Goal: Task Accomplishment & Management: Manage account settings

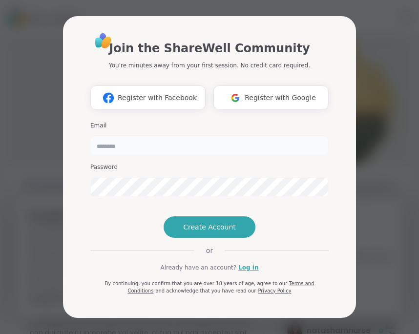
click at [121, 136] on input "email" at bounding box center [209, 146] width 238 height 20
type input "**********"
click at [272, 93] on span "Register with Google" at bounding box center [280, 98] width 71 height 10
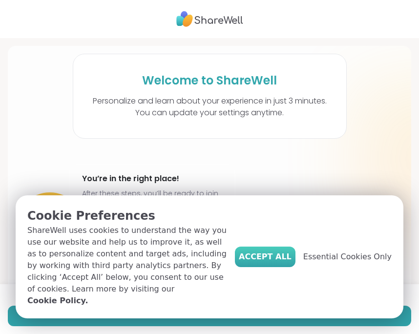
click at [280, 259] on span "Accept All" at bounding box center [265, 257] width 53 height 12
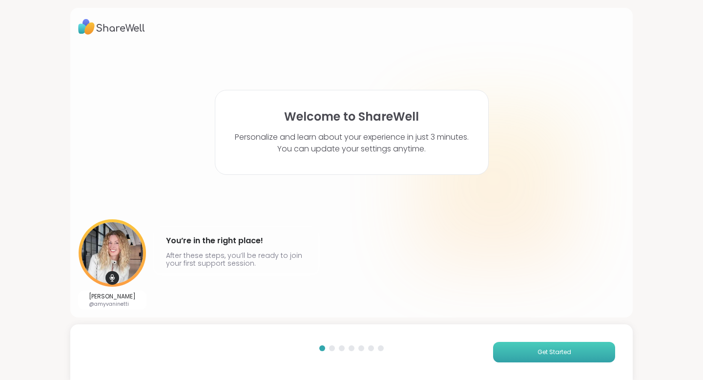
click at [418, 333] on span "Get Started" at bounding box center [554, 352] width 34 height 9
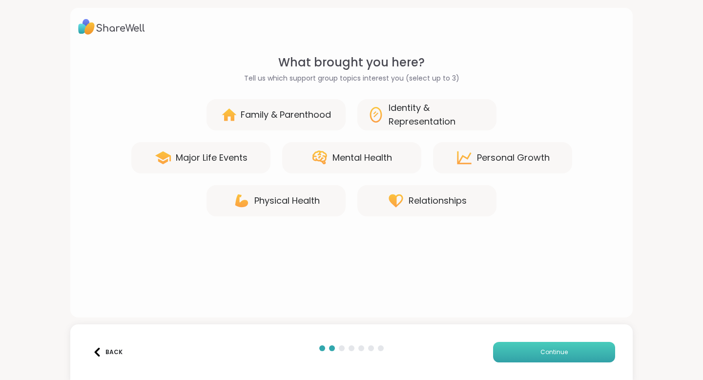
click at [418, 333] on button "Continue" at bounding box center [554, 352] width 122 height 20
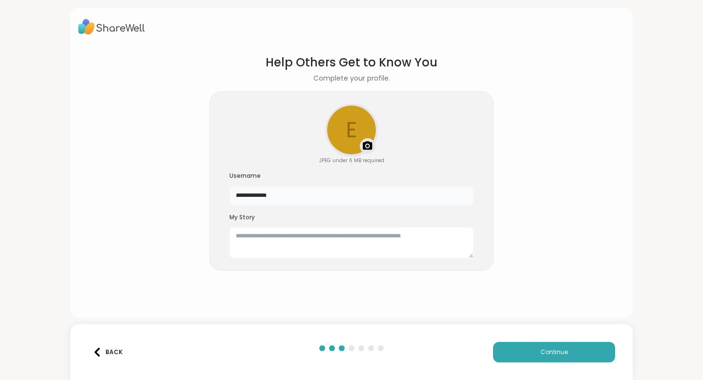
click at [379, 198] on input "**********" at bounding box center [351, 196] width 244 height 20
type input "*"
click at [236, 196] on input "*****" at bounding box center [351, 196] width 244 height 20
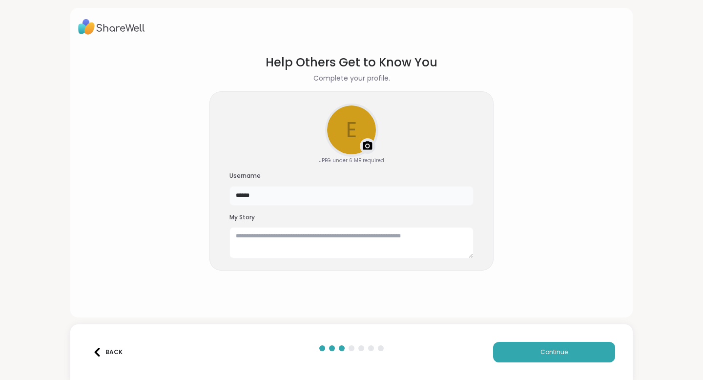
click at [258, 194] on input "*****" at bounding box center [351, 196] width 244 height 20
click at [350, 130] on div "Upload a profile photo" at bounding box center [351, 129] width 51 height 51
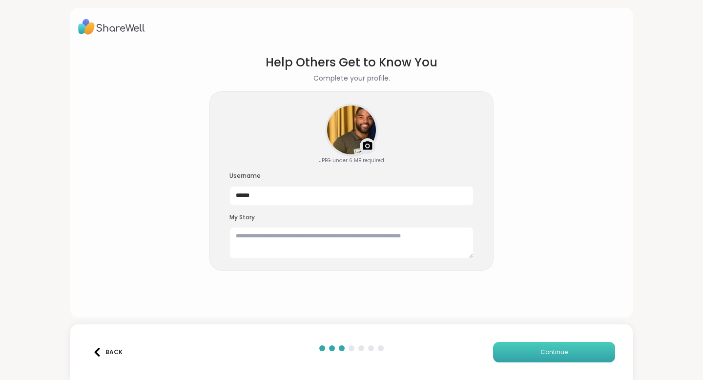
click at [418, 333] on button "Continue" at bounding box center [554, 352] width 122 height 20
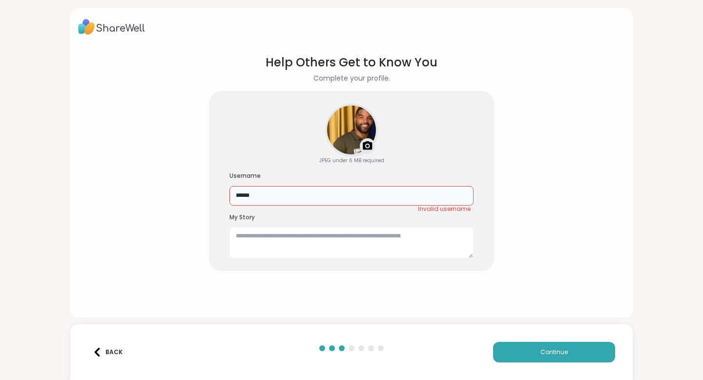
click at [327, 191] on input "*****" at bounding box center [351, 196] width 244 height 20
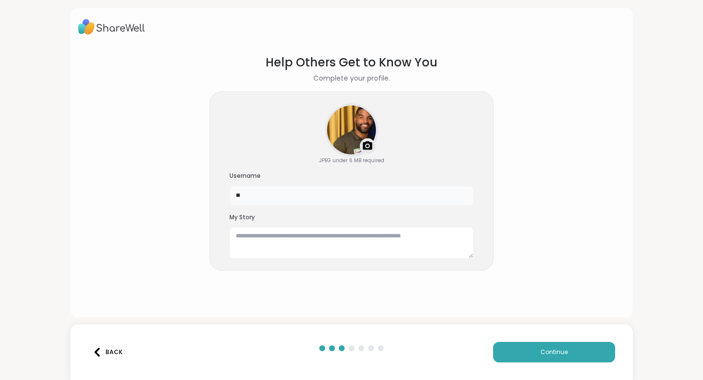
type input "*"
click at [418, 333] on button "Continue" at bounding box center [554, 352] width 122 height 20
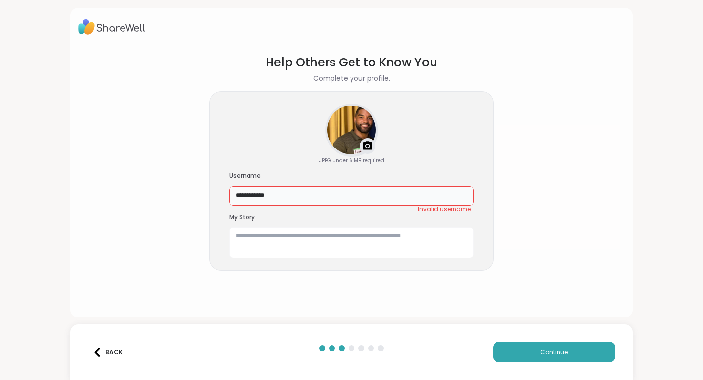
click at [252, 196] on input "**********" at bounding box center [351, 196] width 244 height 20
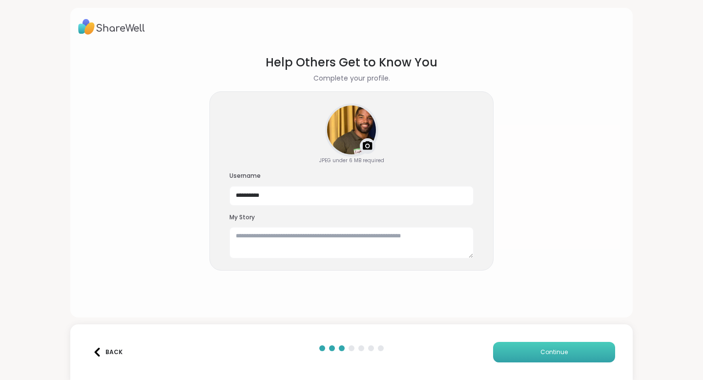
click at [418, 333] on button "Continue" at bounding box center [554, 352] width 122 height 20
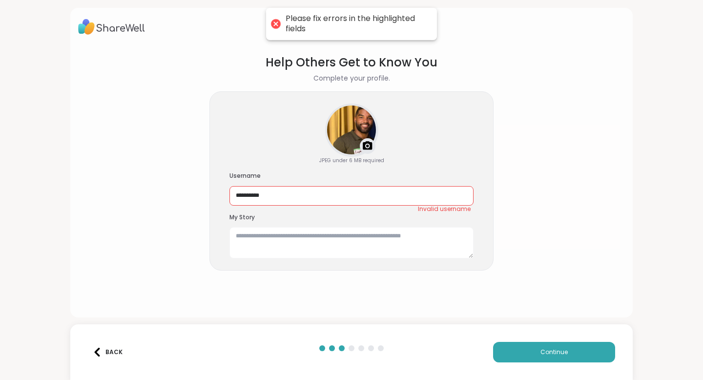
click at [378, 28] on div "Please fix errors in the highlighted fields" at bounding box center [357, 24] width 142 height 20
click at [388, 22] on div "Please fix errors in the highlighted fields" at bounding box center [357, 24] width 142 height 20
click at [298, 200] on input "**********" at bounding box center [351, 196] width 244 height 20
click at [282, 199] on input "**********" at bounding box center [351, 196] width 244 height 20
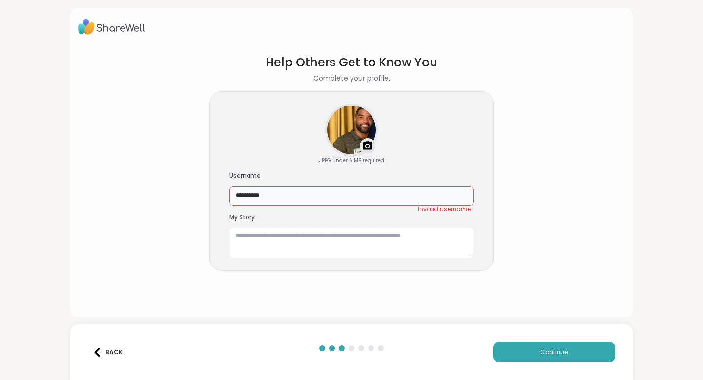
click at [282, 199] on input "**********" at bounding box center [351, 196] width 244 height 20
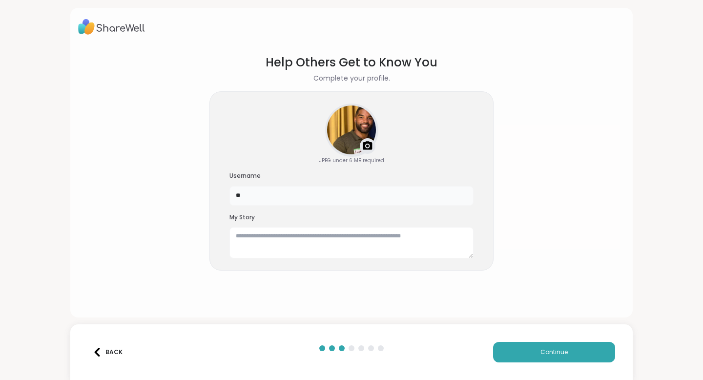
type input "*"
click at [339, 195] on input "*********" at bounding box center [351, 196] width 244 height 20
type input "******"
click at [418, 333] on button "Continue" at bounding box center [554, 352] width 122 height 20
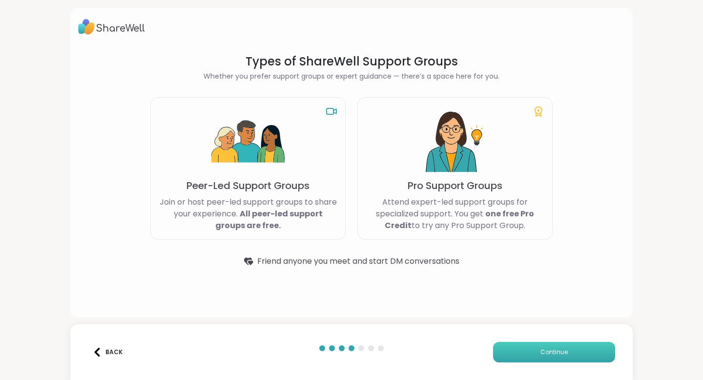
click at [418, 333] on button "Continue" at bounding box center [554, 352] width 122 height 20
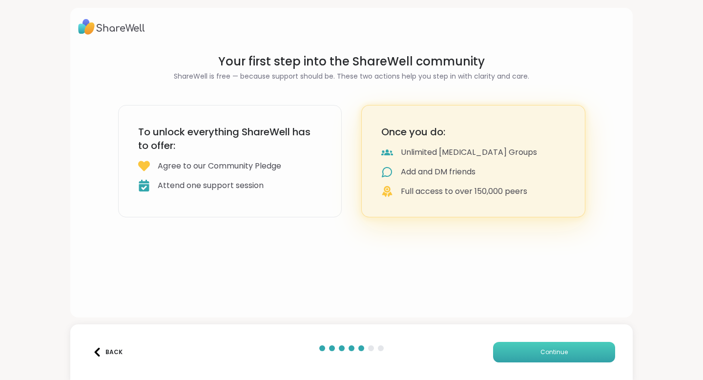
click at [418, 333] on button "Continue" at bounding box center [554, 352] width 122 height 20
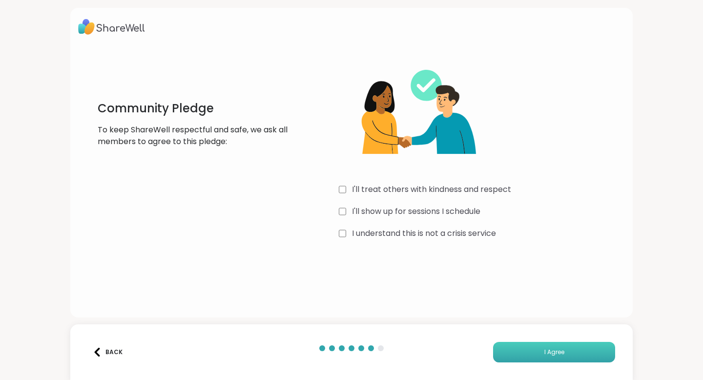
click at [418, 333] on button "I Agree" at bounding box center [554, 352] width 122 height 20
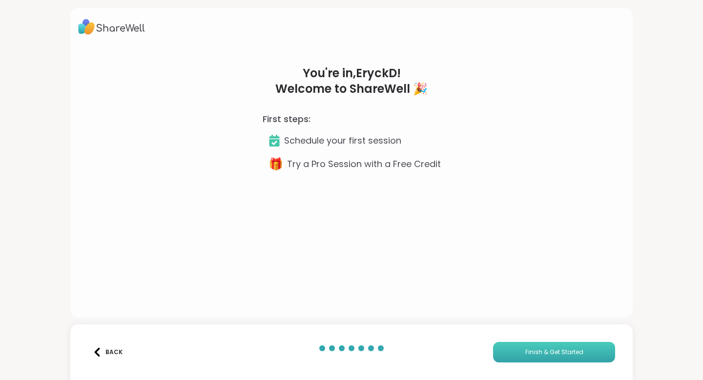
click at [418, 333] on button "Finish & Get Started" at bounding box center [554, 352] width 122 height 20
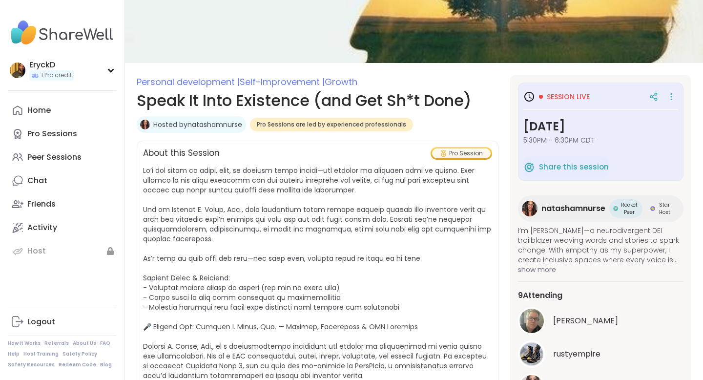
scroll to position [71, 0]
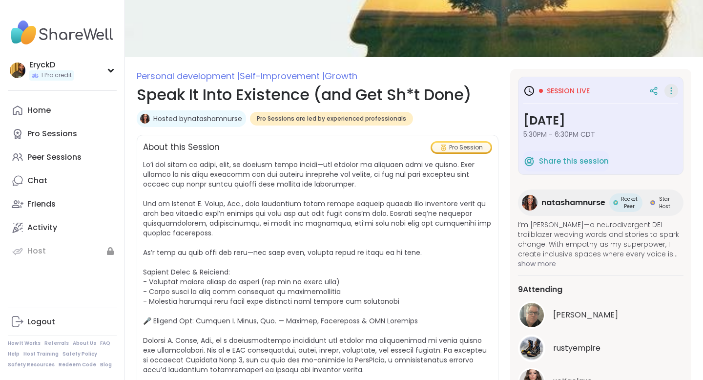
click at [418, 91] on icon at bounding box center [671, 90] width 1 height 1
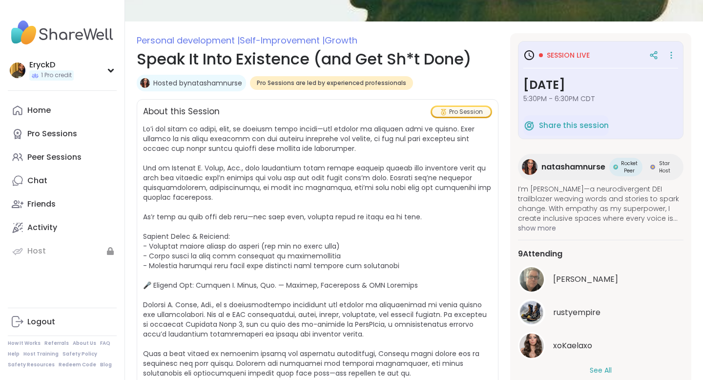
scroll to position [106, 0]
click at [418, 57] on span "Session live" at bounding box center [568, 56] width 43 height 10
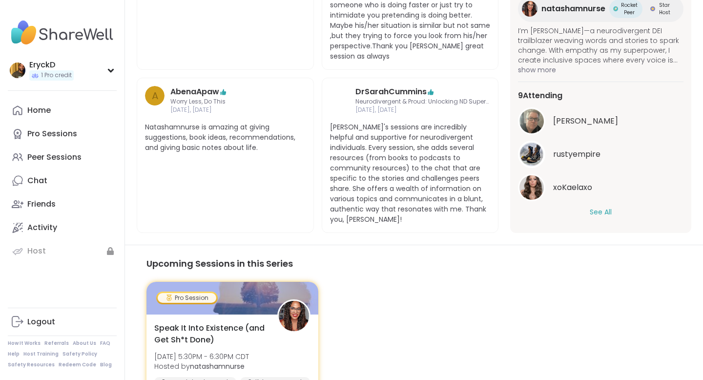
scroll to position [785, 0]
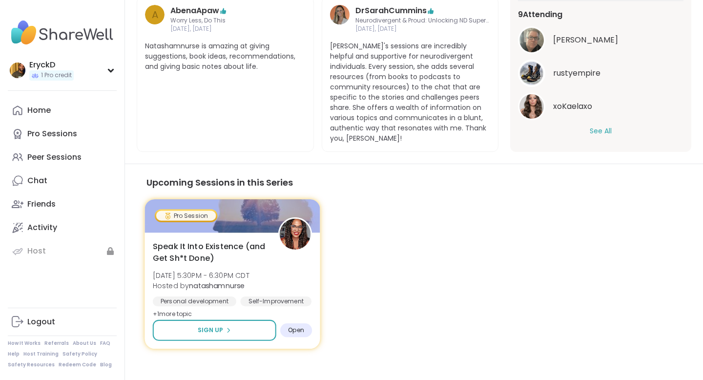
click at [291, 326] on span "Open" at bounding box center [296, 330] width 16 height 8
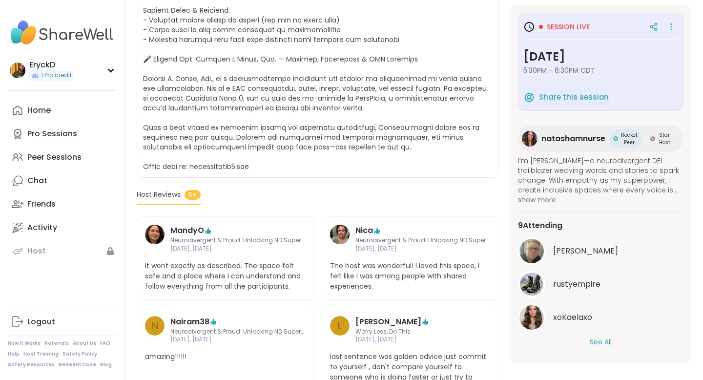
scroll to position [336, 0]
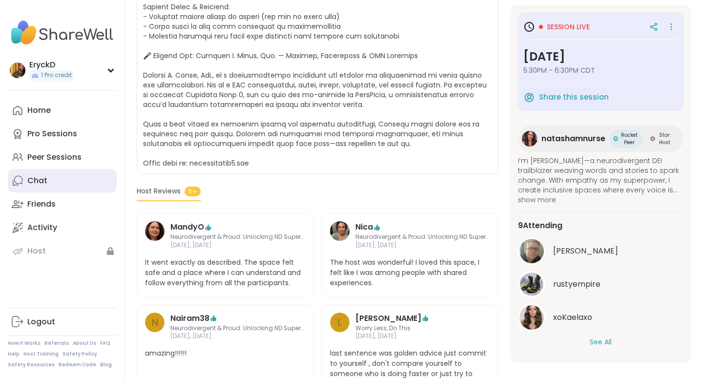
click at [57, 179] on link "Chat" at bounding box center [62, 180] width 109 height 23
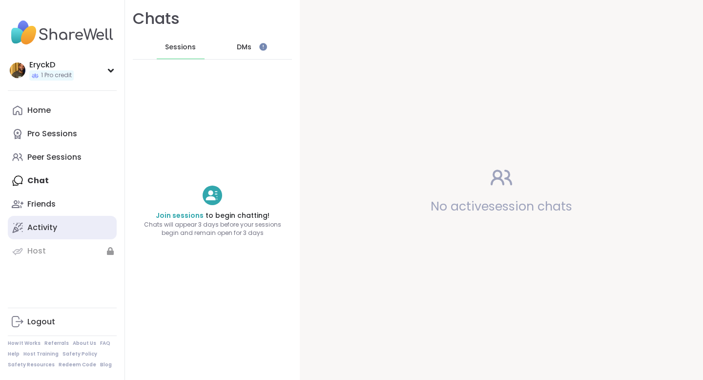
click at [42, 228] on div "Activity" at bounding box center [42, 227] width 30 height 11
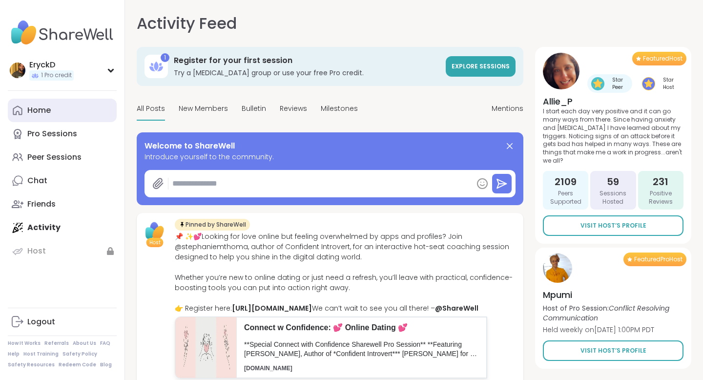
click at [69, 115] on link "Home" at bounding box center [62, 110] width 109 height 23
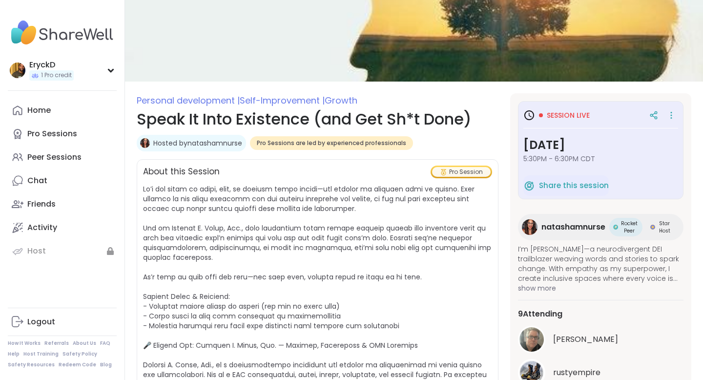
scroll to position [50, 0]
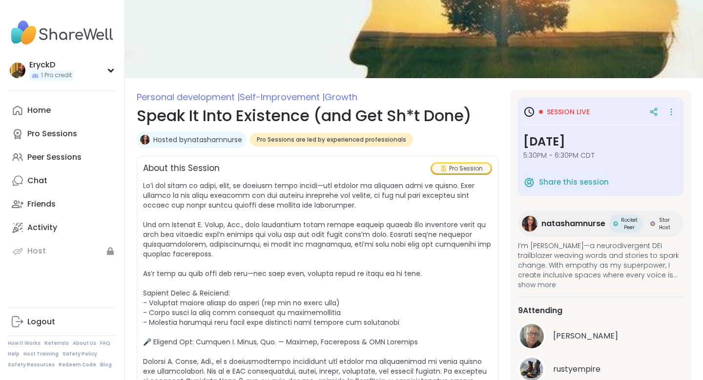
click at [629, 225] on span "Rocket Peer" at bounding box center [629, 223] width 19 height 15
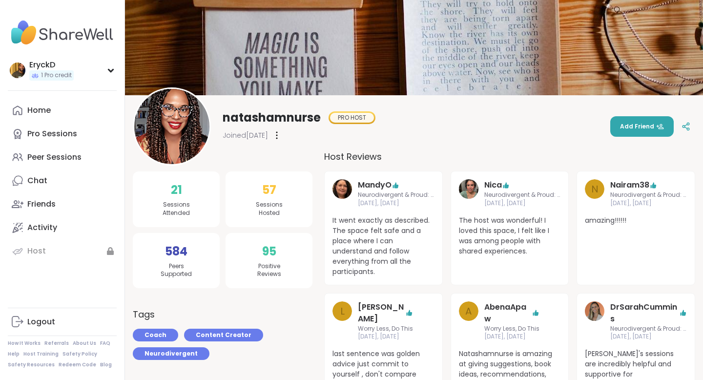
scroll to position [30, 0]
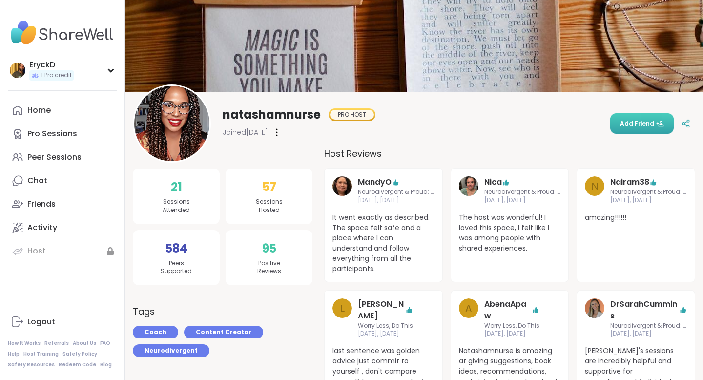
click at [634, 125] on span "Add Friend" at bounding box center [642, 123] width 44 height 9
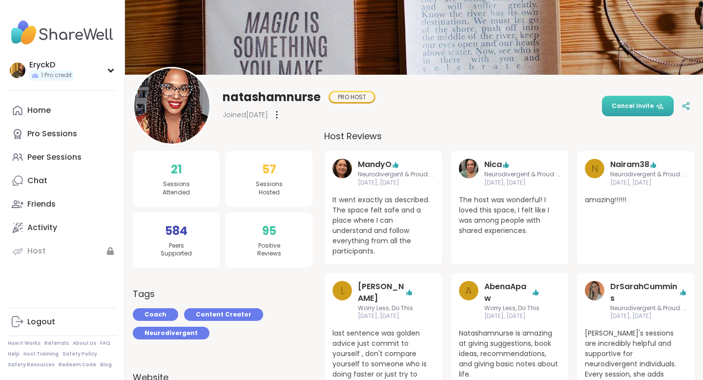
scroll to position [48, 0]
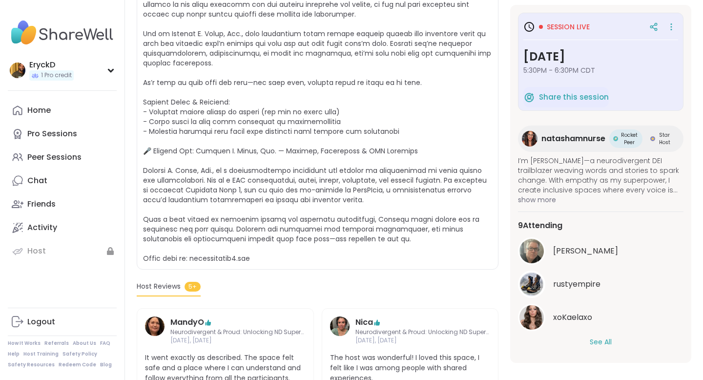
scroll to position [240, 0]
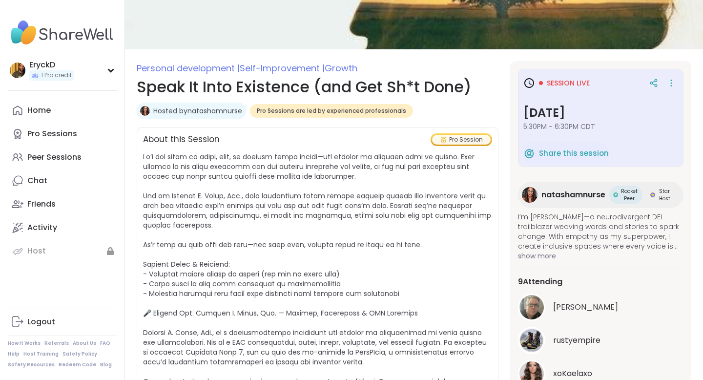
scroll to position [82, 0]
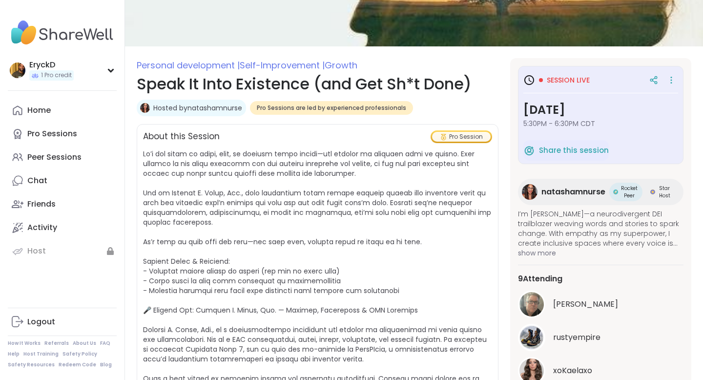
click at [553, 74] on h3 "Session live" at bounding box center [556, 80] width 66 height 12
click at [553, 78] on span "Session live" at bounding box center [568, 80] width 43 height 10
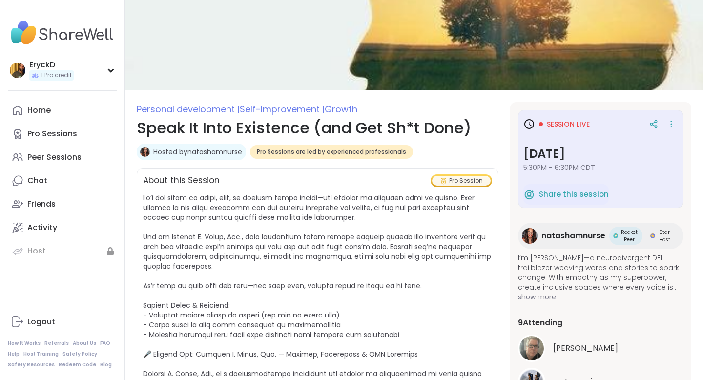
scroll to position [28, 0]
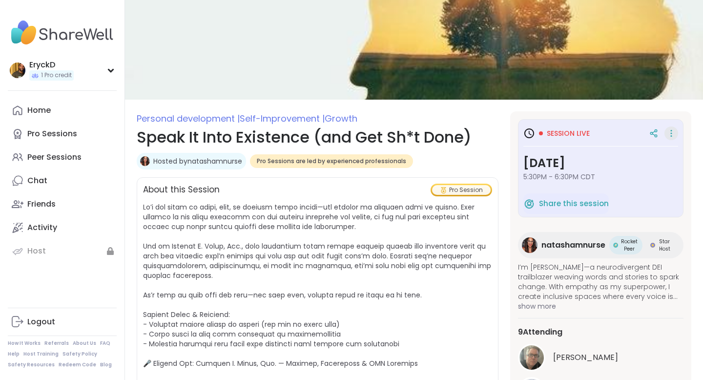
click at [671, 134] on icon at bounding box center [671, 133] width 10 height 14
click at [656, 132] on icon at bounding box center [653, 133] width 9 height 9
click at [532, 136] on icon at bounding box center [529, 133] width 10 height 10
click at [225, 161] on link "Hosted by natashamnurse" at bounding box center [197, 161] width 89 height 10
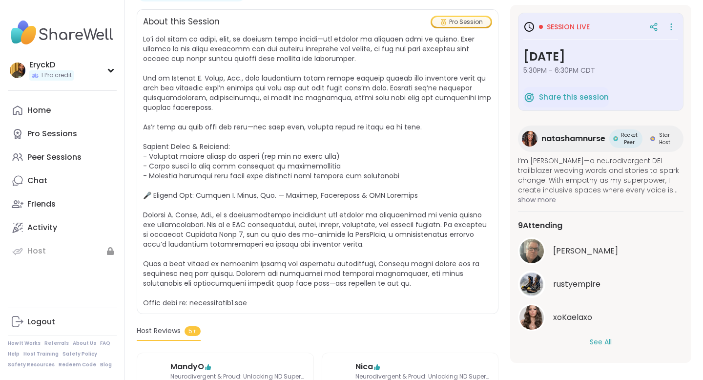
scroll to position [195, 0]
click at [473, 23] on div "Pro Session" at bounding box center [461, 23] width 59 height 10
click at [548, 201] on span "show more" at bounding box center [600, 200] width 165 height 10
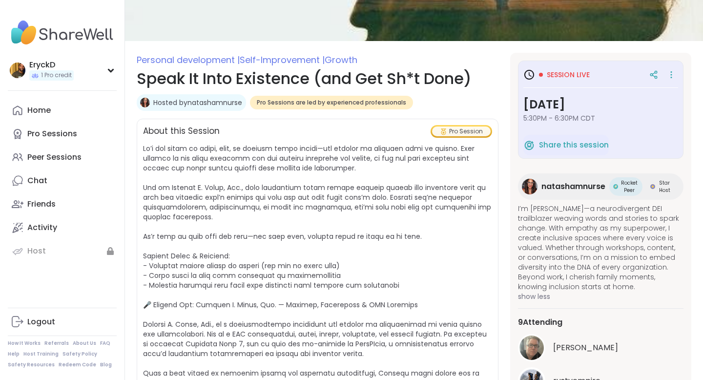
scroll to position [88, 0]
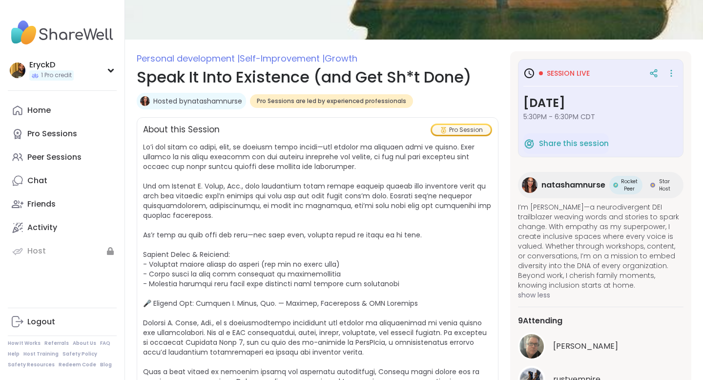
click at [626, 182] on span "Rocket Peer" at bounding box center [629, 185] width 19 height 15
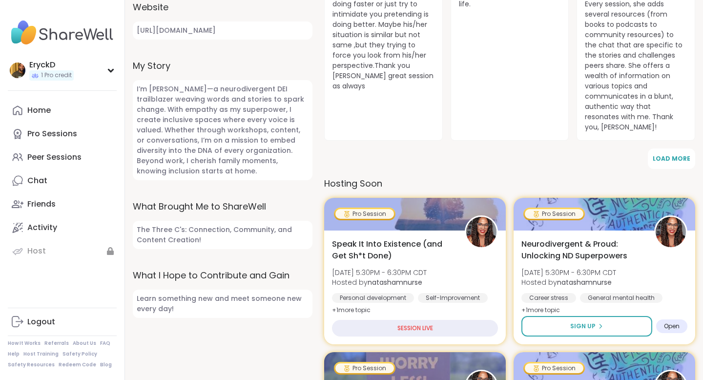
scroll to position [425, 0]
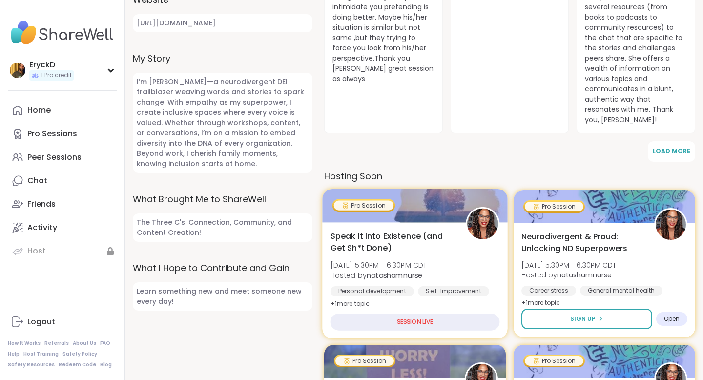
click at [430, 313] on div "SESSION LIVE" at bounding box center [414, 321] width 169 height 17
click at [413, 313] on div "SESSION LIVE" at bounding box center [414, 321] width 169 height 17
click at [410, 270] on b "natashamnurse" at bounding box center [395, 275] width 56 height 10
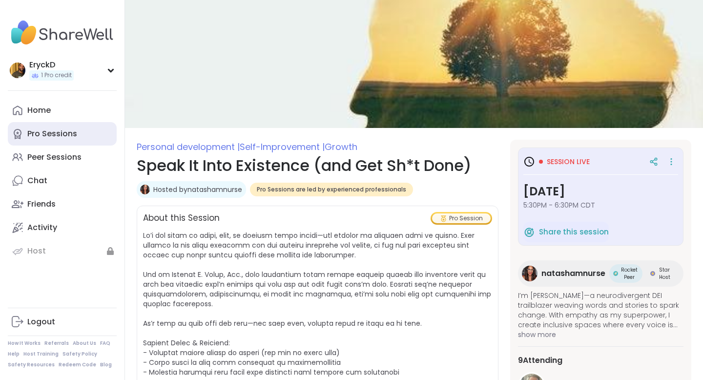
click at [53, 138] on div "Pro Sessions" at bounding box center [52, 133] width 50 height 11
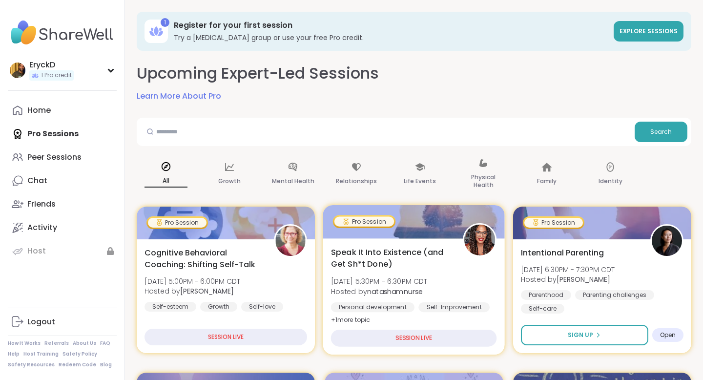
click at [412, 305] on div "Personal development" at bounding box center [372, 307] width 83 height 10
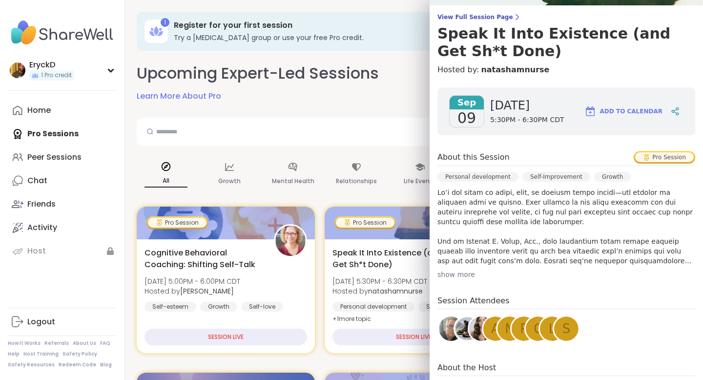
scroll to position [70, 0]
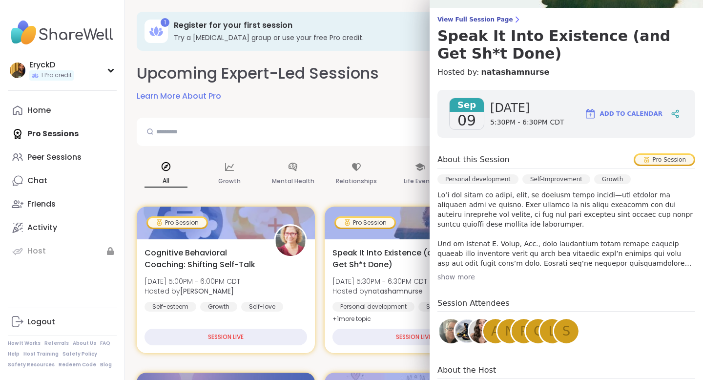
click at [459, 117] on span "09" at bounding box center [466, 121] width 19 height 18
click at [504, 112] on span "[DATE]" at bounding box center [527, 108] width 74 height 16
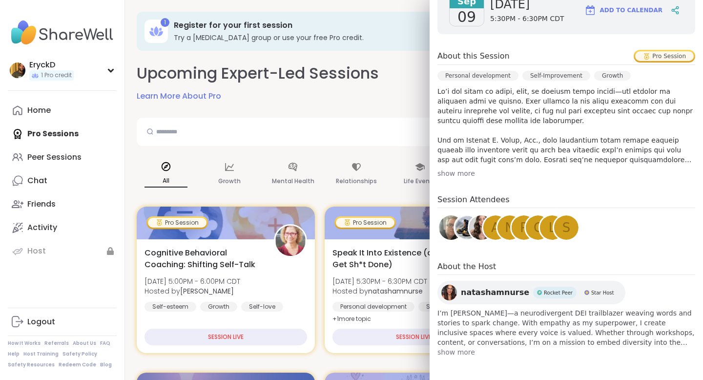
scroll to position [174, 0]
click at [591, 290] on span "Star Host" at bounding box center [602, 291] width 22 height 7
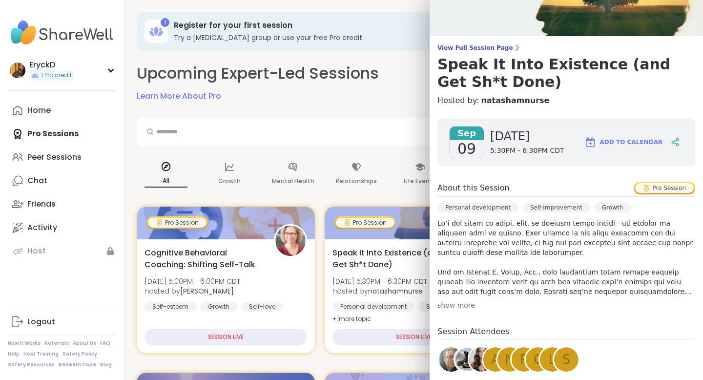
scroll to position [0, 0]
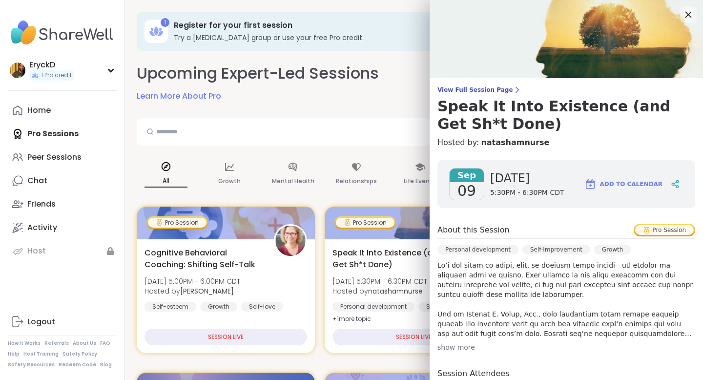
click at [688, 16] on icon at bounding box center [688, 14] width 12 height 12
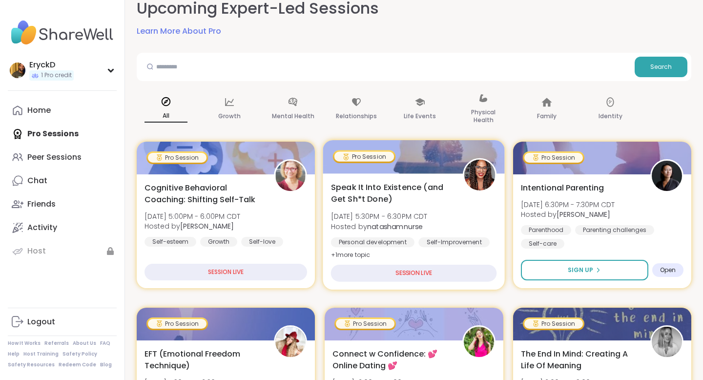
scroll to position [71, 0]
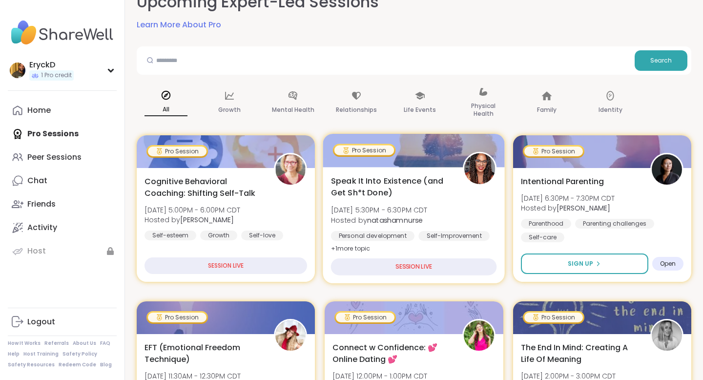
click at [459, 206] on div "Speak It Into Existence (and Get Sh*t Done) Tue, Sep 09 | 5:30PM - 6:30PM CDT H…" at bounding box center [414, 215] width 166 height 80
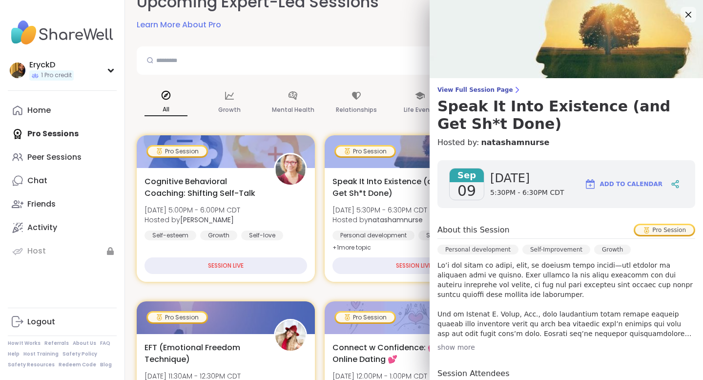
click at [498, 189] on span "5:30PM - 6:30PM CDT" at bounding box center [527, 193] width 74 height 10
click at [466, 185] on span "09" at bounding box center [466, 191] width 19 height 18
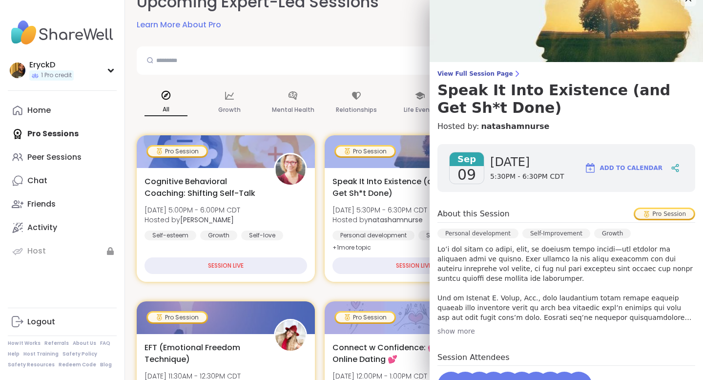
scroll to position [0, 0]
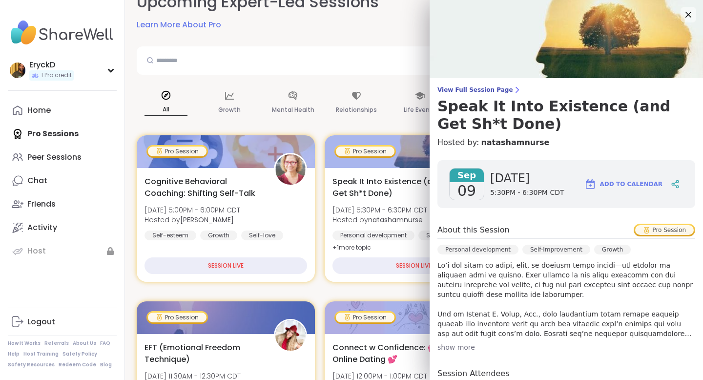
click at [527, 182] on span "Tuesday" at bounding box center [527, 178] width 74 height 16
click at [510, 137] on link "natashamnurse" at bounding box center [515, 143] width 68 height 12
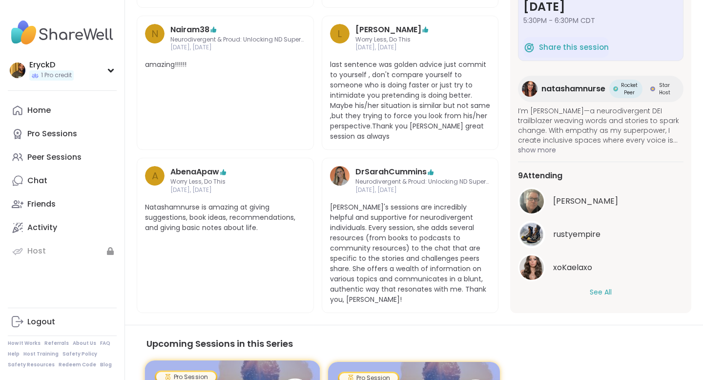
scroll to position [589, 0]
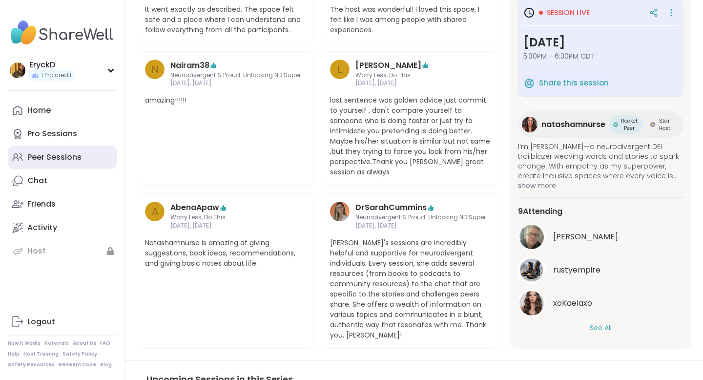
click at [85, 154] on link "Peer Sessions" at bounding box center [62, 156] width 109 height 23
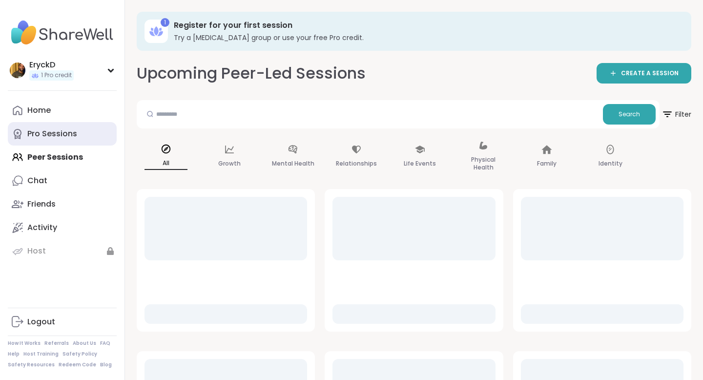
click at [75, 130] on div "Pro Sessions" at bounding box center [52, 133] width 50 height 11
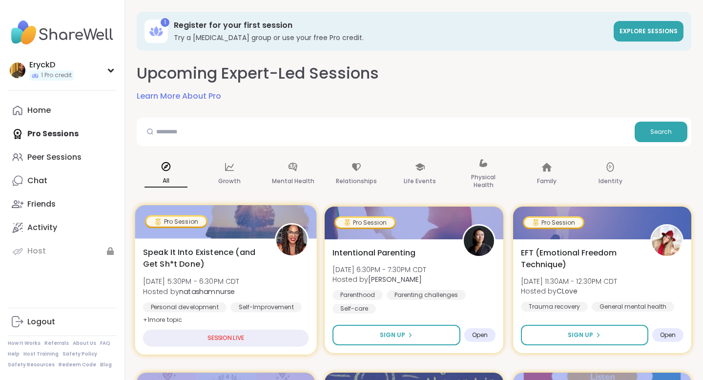
click at [245, 339] on div "SESSION LIVE" at bounding box center [226, 337] width 166 height 17
click at [241, 335] on div "SESSION LIVE" at bounding box center [226, 337] width 166 height 17
click at [240, 339] on div "SESSION LIVE" at bounding box center [226, 337] width 166 height 17
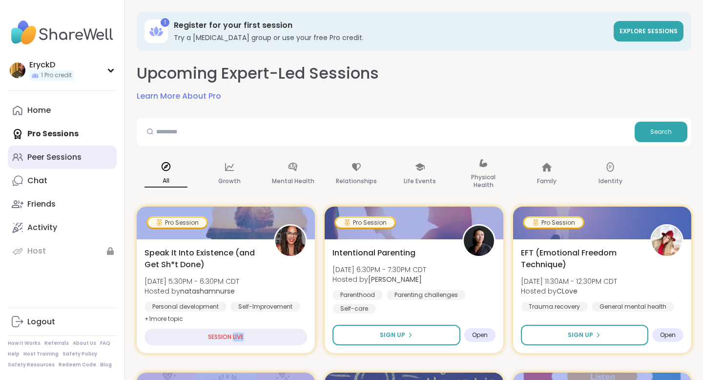
click at [75, 155] on div "Peer Sessions" at bounding box center [54, 157] width 54 height 11
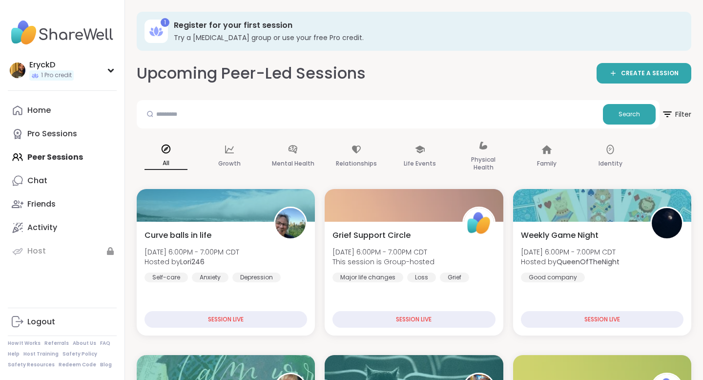
click at [161, 39] on icon at bounding box center [156, 31] width 16 height 16
click at [157, 27] on icon at bounding box center [156, 30] width 4 height 9
click at [202, 27] on h3 "Register for your first session" at bounding box center [426, 25] width 504 height 11
click at [80, 76] on div "EryckD 1 Pro credit" at bounding box center [62, 70] width 109 height 25
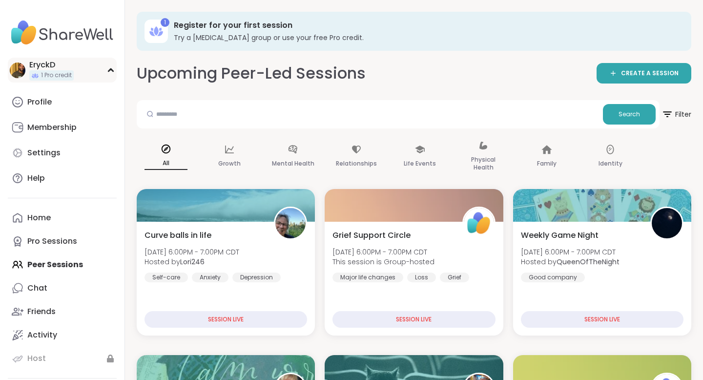
click at [80, 76] on div "EryckD 1 Pro credit" at bounding box center [62, 70] width 109 height 25
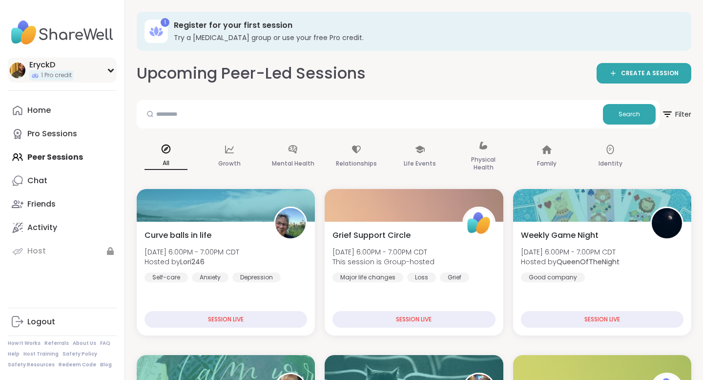
click at [80, 76] on div "EryckD 1 Pro credit" at bounding box center [62, 70] width 109 height 25
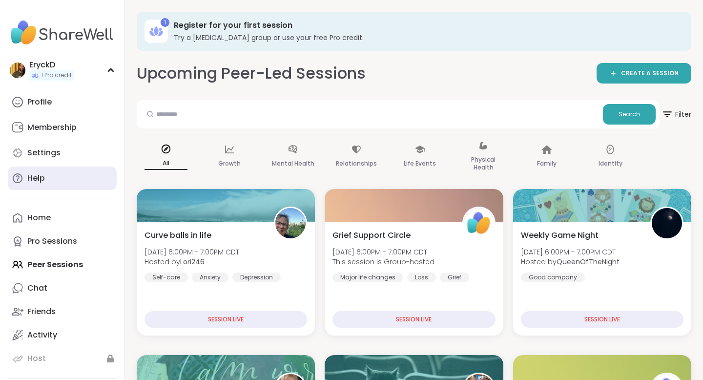
click at [52, 175] on link "Help" at bounding box center [62, 177] width 109 height 23
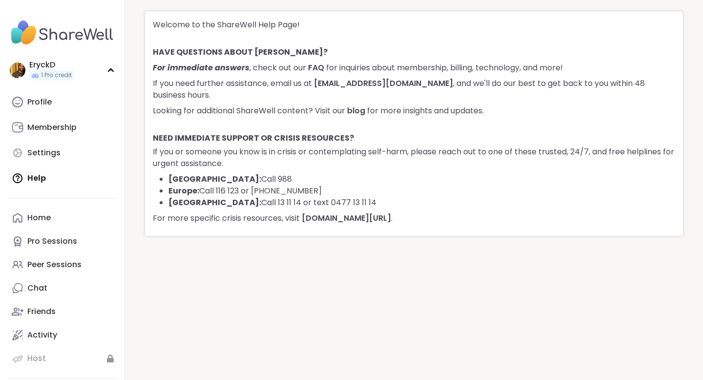
scroll to position [10, 0]
click at [55, 102] on link "Profile" at bounding box center [62, 101] width 109 height 23
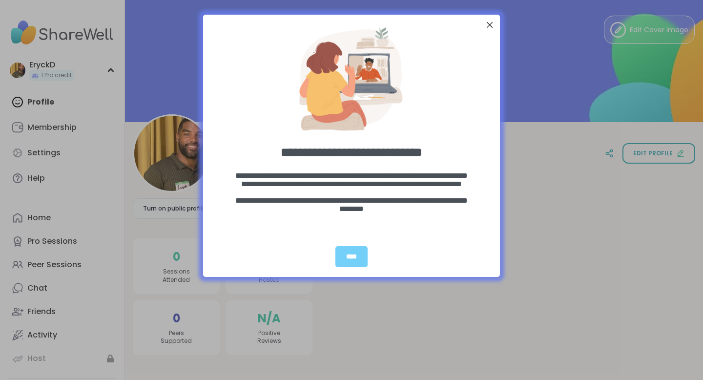
click at [491, 25] on div at bounding box center [489, 25] width 13 height 13
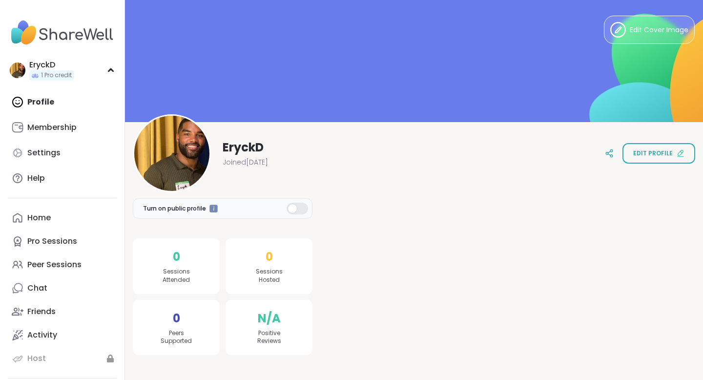
click at [291, 208] on div at bounding box center [296, 209] width 21 height 12
click at [186, 268] on span "Sessions Attended" at bounding box center [176, 275] width 27 height 17
click at [66, 240] on div "Pro Sessions" at bounding box center [52, 241] width 50 height 11
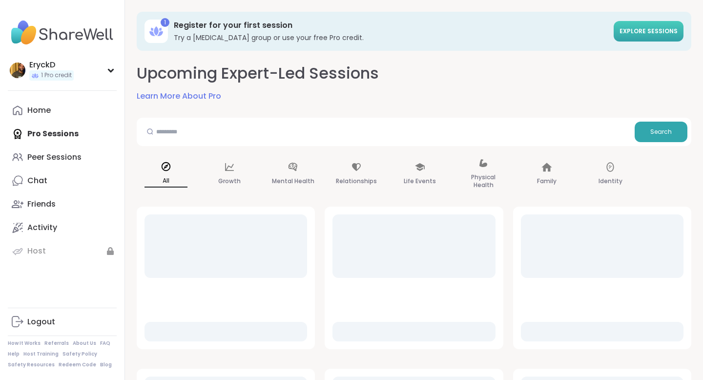
click at [650, 29] on span "Explore sessions" at bounding box center [648, 31] width 58 height 8
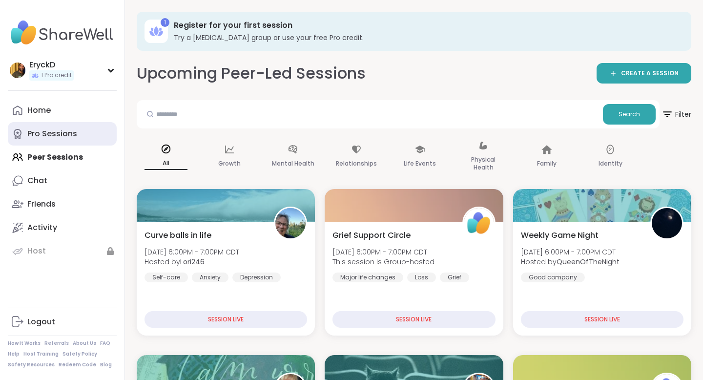
click at [71, 137] on div "Pro Sessions" at bounding box center [52, 133] width 50 height 11
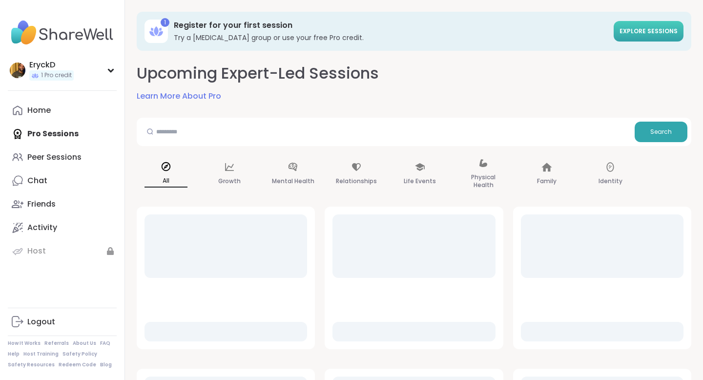
click at [648, 30] on span "Explore sessions" at bounding box center [648, 31] width 58 height 8
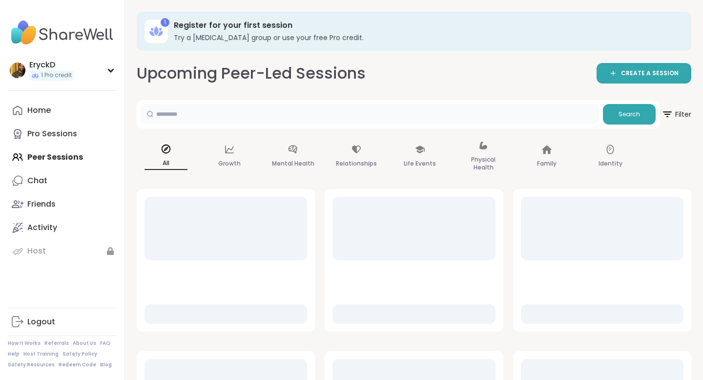
click at [450, 113] on input "text" at bounding box center [370, 114] width 458 height 20
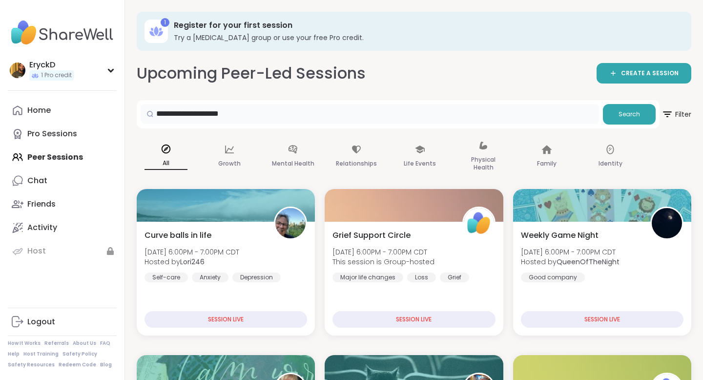
type input "**********"
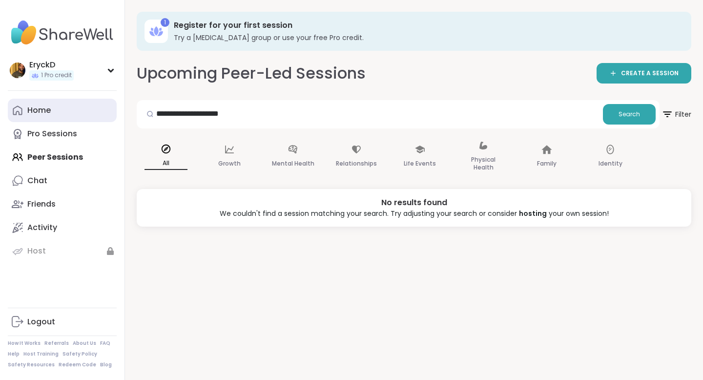
click at [61, 119] on link "Home" at bounding box center [62, 110] width 109 height 23
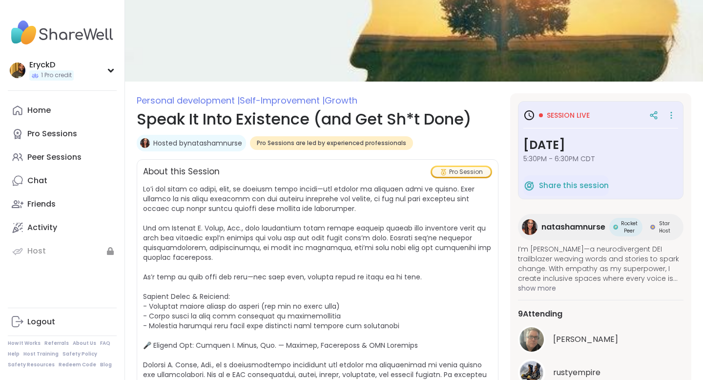
scroll to position [37, 0]
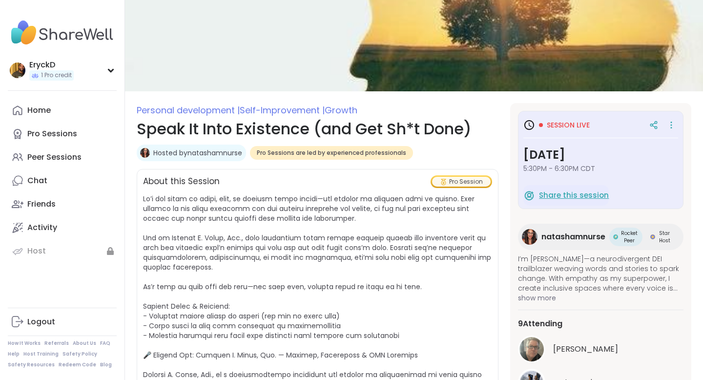
click at [594, 197] on span "Share this session" at bounding box center [574, 195] width 70 height 11
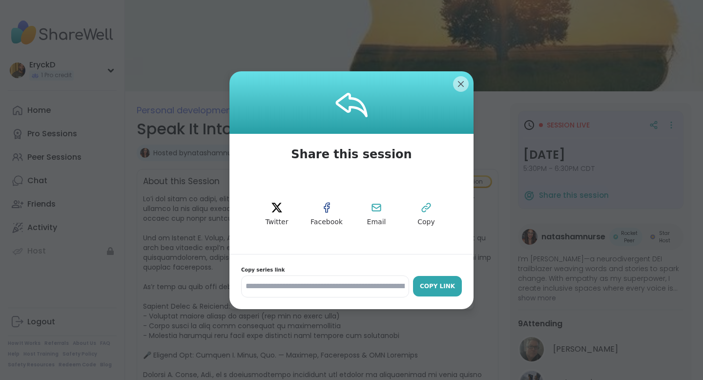
click at [444, 288] on div "Copy Link" at bounding box center [437, 286] width 39 height 9
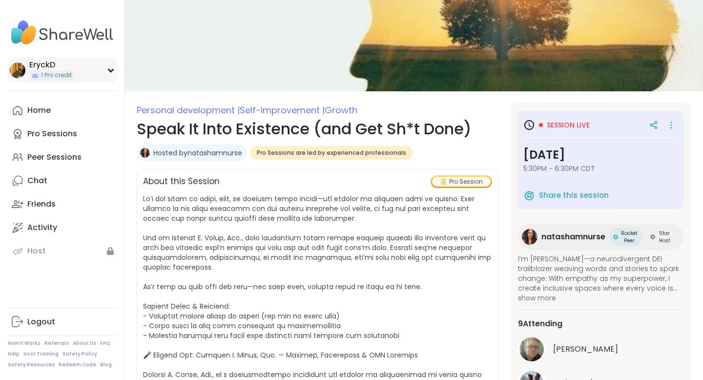
click at [99, 68] on div "EryckD 1 Pro credit" at bounding box center [62, 70] width 109 height 25
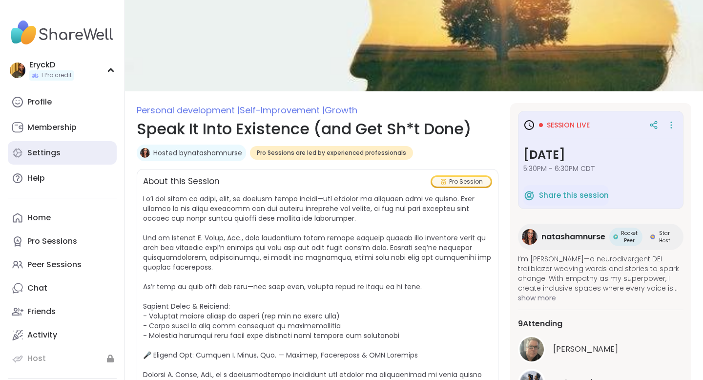
click at [52, 152] on div "Settings" at bounding box center [43, 152] width 33 height 11
select select "**"
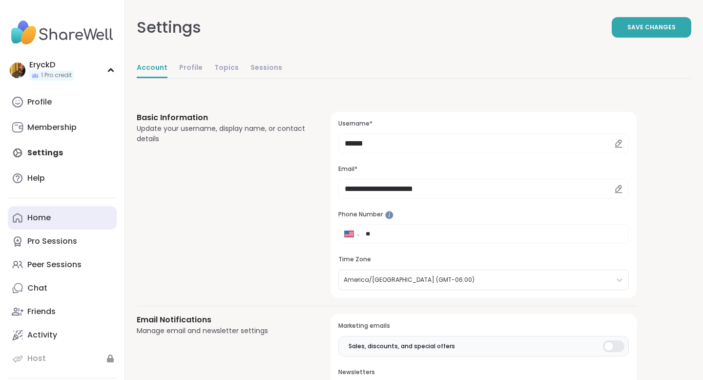
click at [56, 214] on link "Home" at bounding box center [62, 217] width 109 height 23
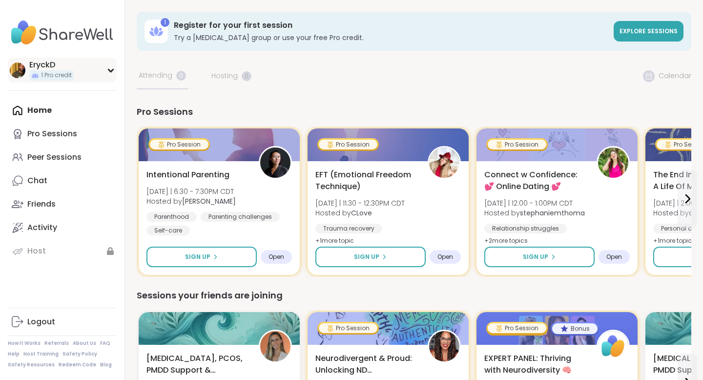
click at [108, 69] on icon at bounding box center [110, 70] width 4 height 2
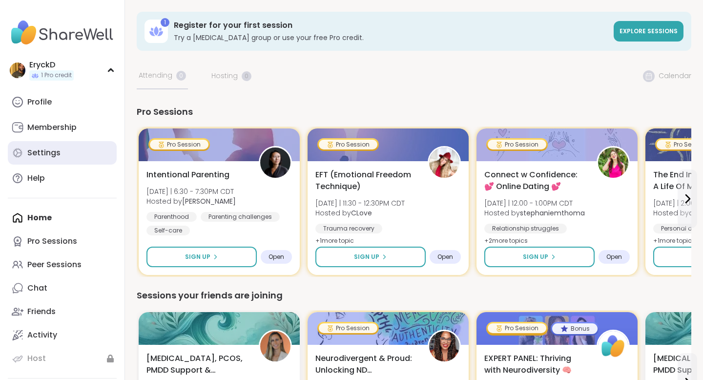
click at [60, 151] on link "Settings" at bounding box center [62, 152] width 109 height 23
select select "**"
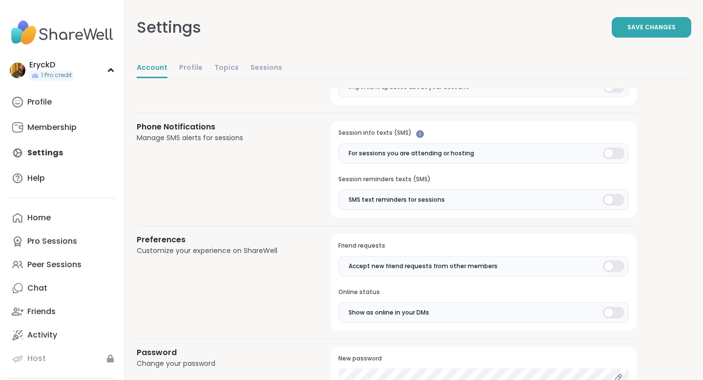
scroll to position [813, 0]
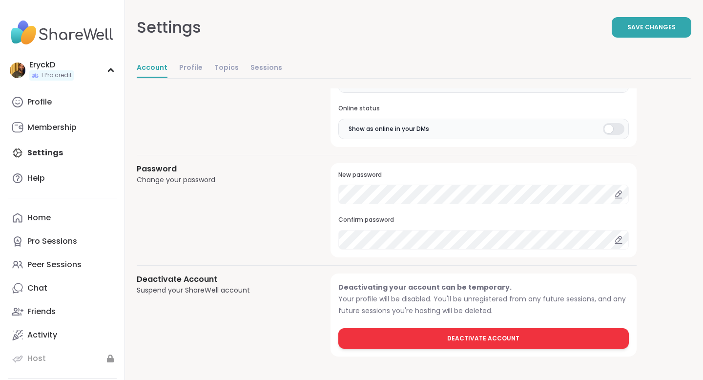
click at [411, 336] on button "Deactivate Account" at bounding box center [483, 338] width 290 height 20
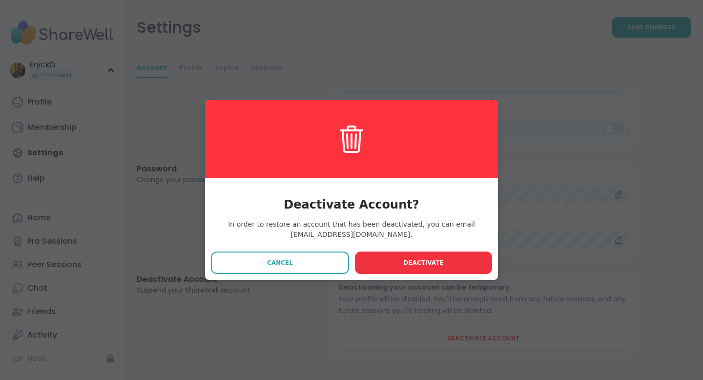
click at [430, 266] on span "Deactivate" at bounding box center [423, 262] width 40 height 9
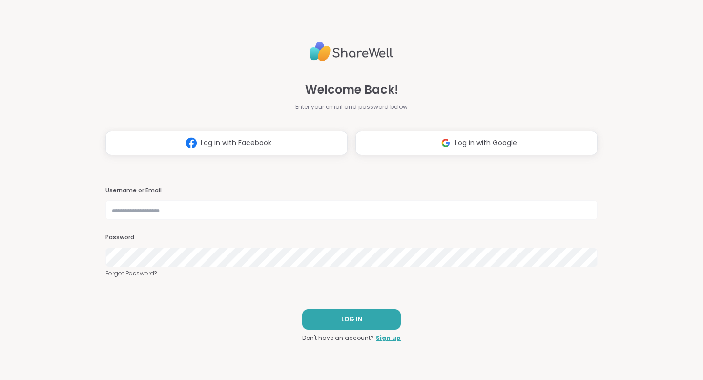
click at [530, 56] on div "Welcome Back! Enter your email and password below Log in with Facebook Log in w…" at bounding box center [351, 97] width 492 height 118
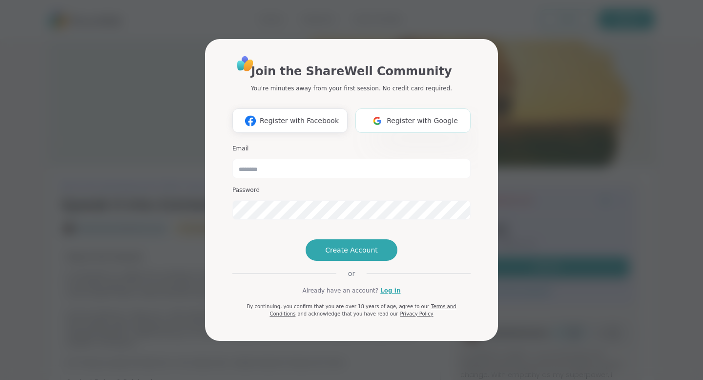
click at [421, 116] on span "Register with Google" at bounding box center [422, 121] width 71 height 10
click at [359, 159] on input "email" at bounding box center [351, 169] width 238 height 20
click at [407, 144] on div "Email" at bounding box center [351, 161] width 238 height 34
click at [412, 111] on button "Register with Google" at bounding box center [412, 120] width 115 height 24
click at [396, 159] on input "email" at bounding box center [351, 169] width 238 height 20
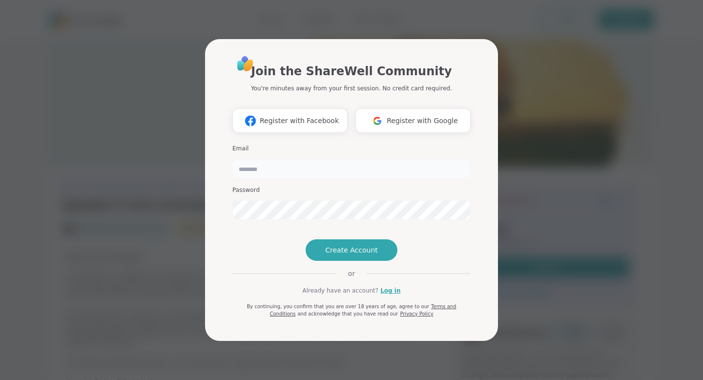
type input "**********"
click at [374, 255] on span "Create Account" at bounding box center [351, 250] width 53 height 10
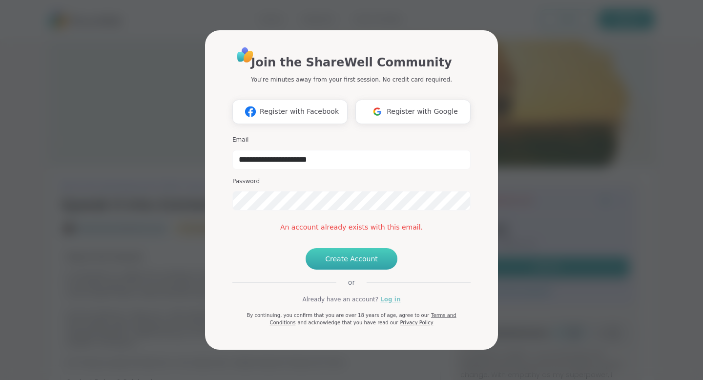
click at [388, 304] on link "Log in" at bounding box center [390, 299] width 20 height 9
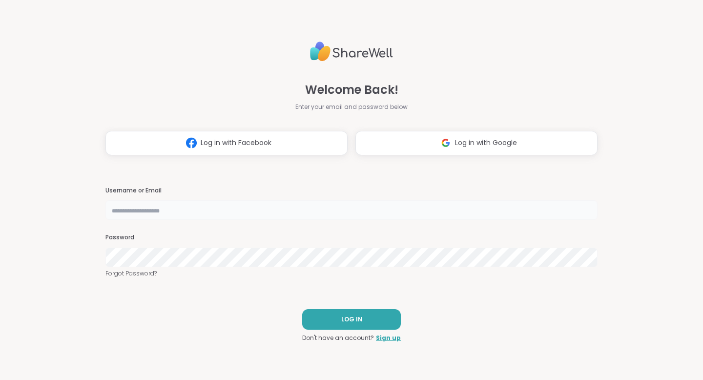
click at [354, 211] on input "text" at bounding box center [351, 210] width 492 height 20
type input "**********"
click at [331, 317] on button "LOG IN" at bounding box center [351, 319] width 99 height 20
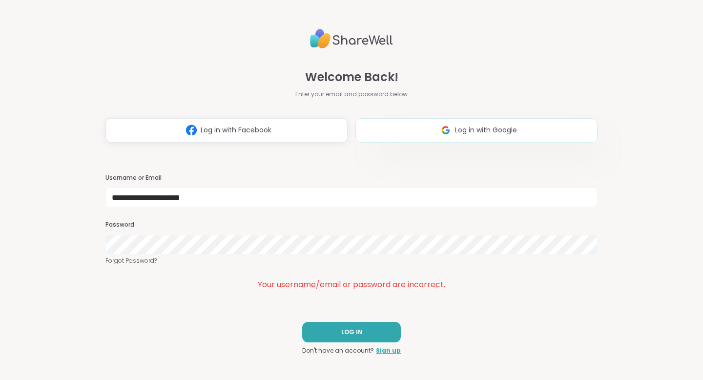
click at [412, 130] on button "Log in with Google" at bounding box center [476, 130] width 242 height 24
click at [496, 130] on span "Log in with Google" at bounding box center [486, 130] width 62 height 10
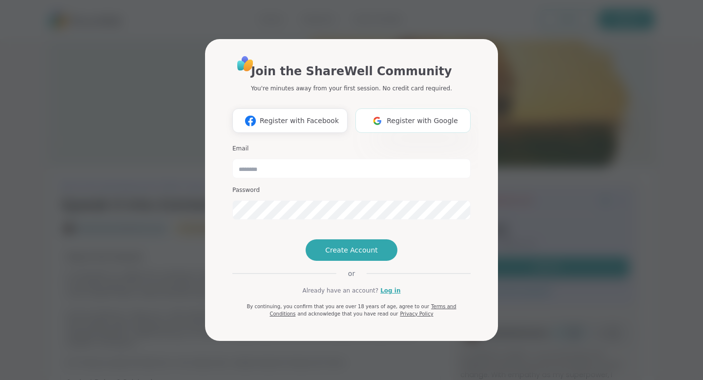
click at [399, 116] on span "Register with Google" at bounding box center [422, 121] width 71 height 10
